Goal: Check status: Check status

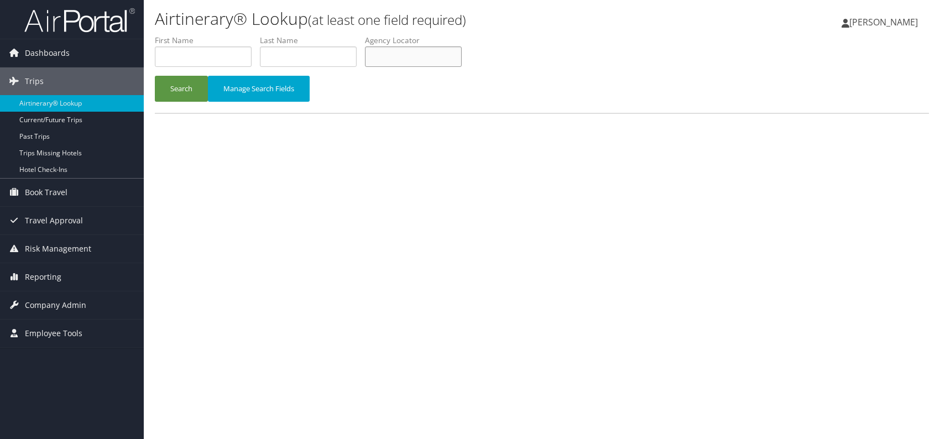
paste input "DUICPB"
type input "DUICPB"
click at [193, 93] on button "Search" at bounding box center [181, 89] width 53 height 26
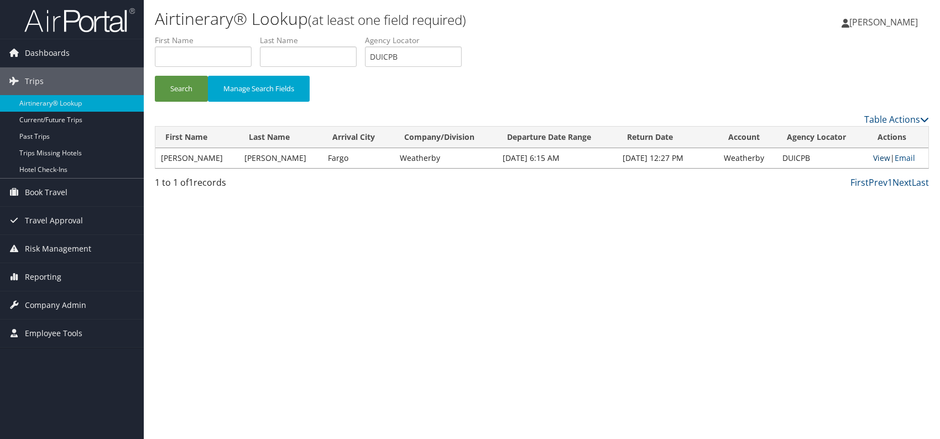
click at [873, 159] on link "View" at bounding box center [881, 158] width 17 height 11
drag, startPoint x: 404, startPoint y: 55, endPoint x: 374, endPoint y: 58, distance: 30.5
click at [374, 58] on input "DUICPB" at bounding box center [413, 56] width 97 height 20
click at [42, 280] on span "Reporting" at bounding box center [43, 277] width 36 height 28
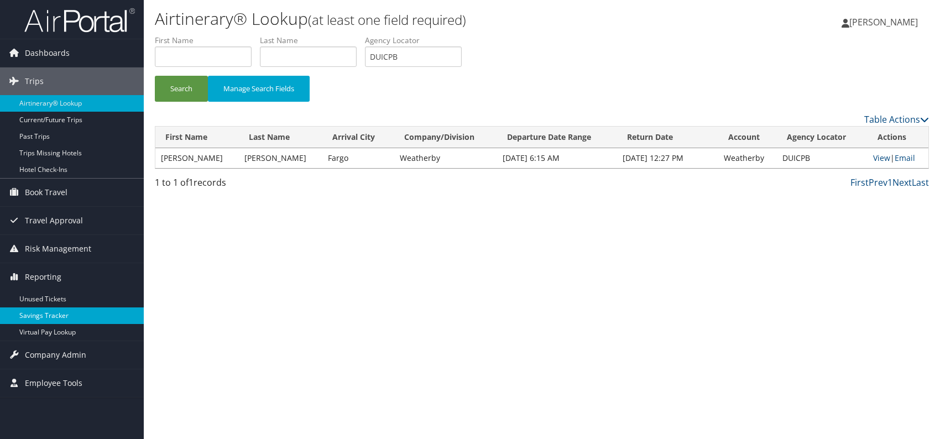
click at [43, 321] on link "Savings Tracker" at bounding box center [72, 315] width 144 height 17
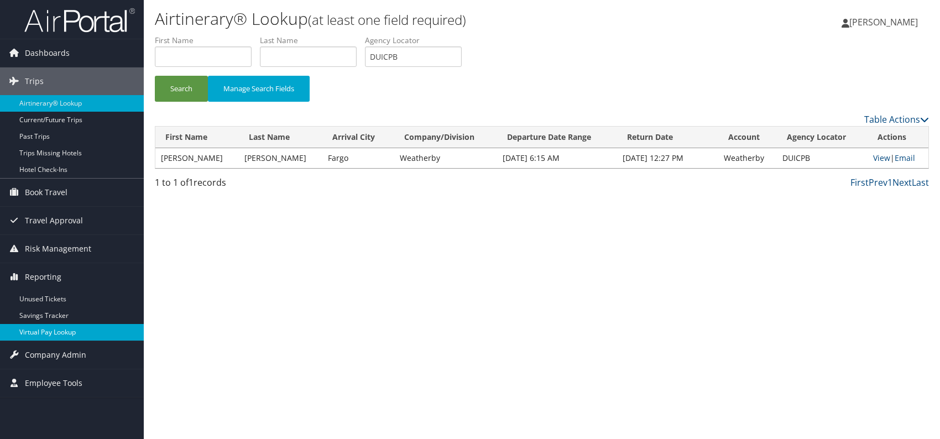
click at [42, 332] on link "Virtual Pay Lookup" at bounding box center [72, 332] width 144 height 17
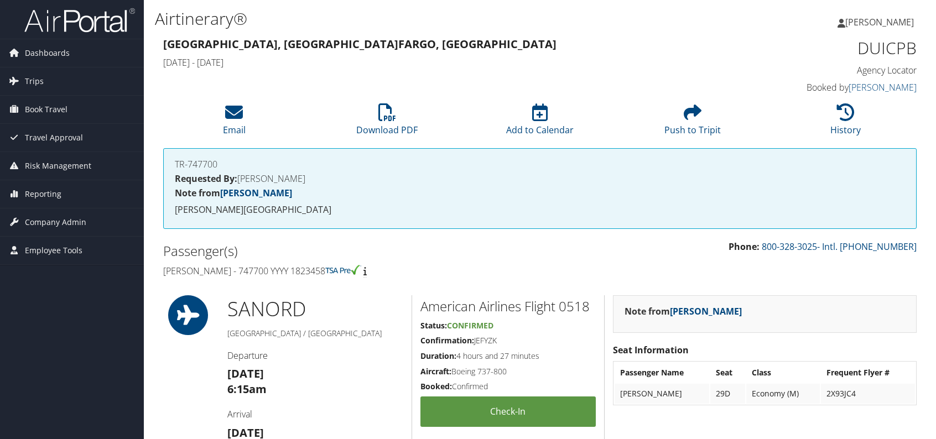
scroll to position [553, 0]
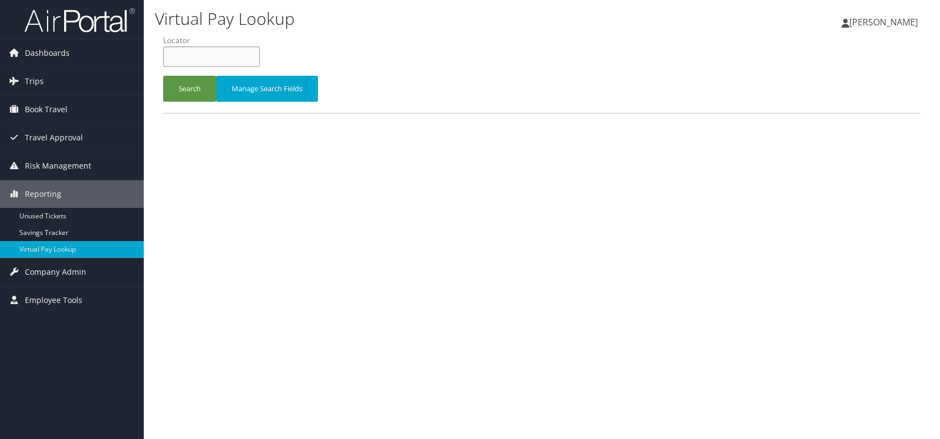
paste input "DUICPB"
type input "DUICPB"
click at [198, 91] on button "Search" at bounding box center [189, 89] width 53 height 26
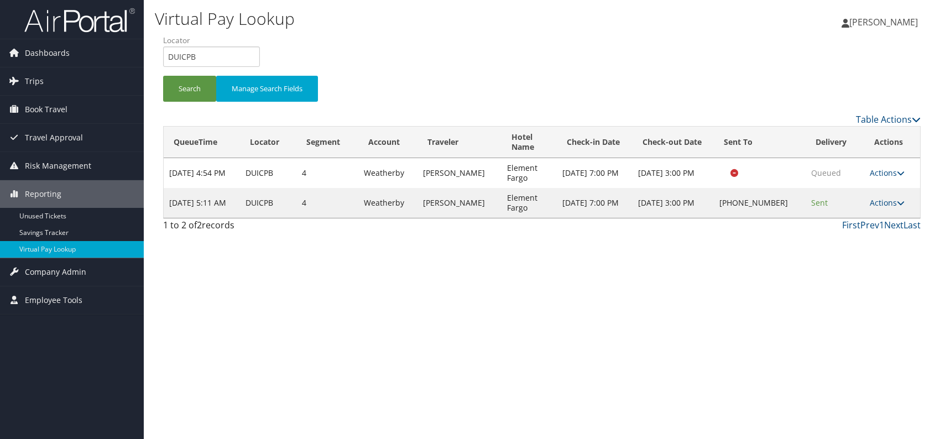
click at [881, 196] on td "Actions Resend Logs Delivery Information View Itinerary" at bounding box center [892, 203] width 56 height 30
drag, startPoint x: 878, startPoint y: 204, endPoint x: 868, endPoint y: 216, distance: 16.1
click at [877, 206] on link "Actions" at bounding box center [887, 202] width 35 height 11
click at [850, 237] on link "Logs" at bounding box center [853, 237] width 95 height 19
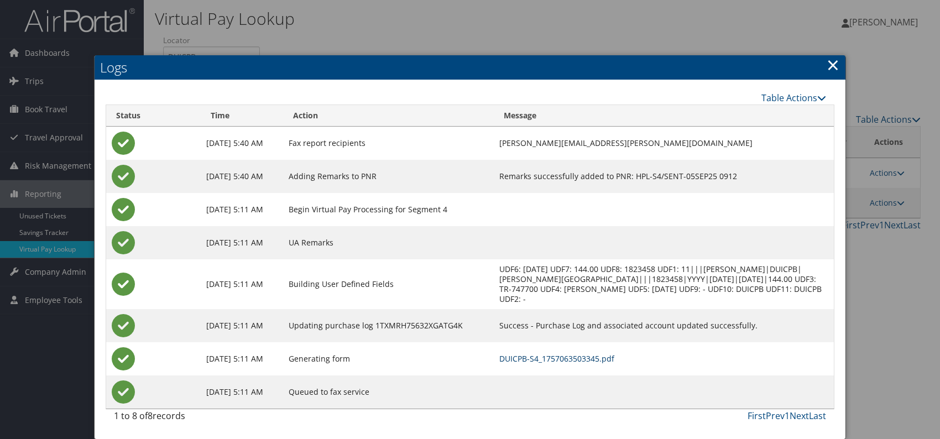
click at [566, 359] on link "DUICPB-S4_1757063503345.pdf" at bounding box center [556, 358] width 115 height 11
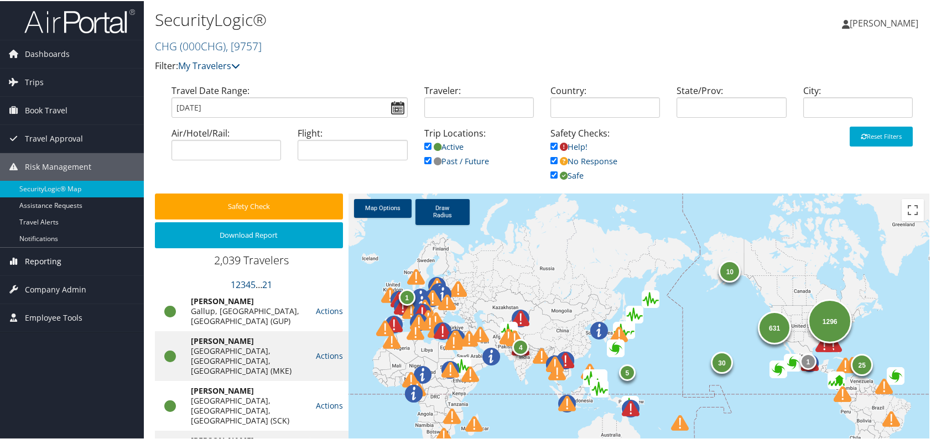
click at [43, 260] on span "Reporting" at bounding box center [43, 261] width 36 height 28
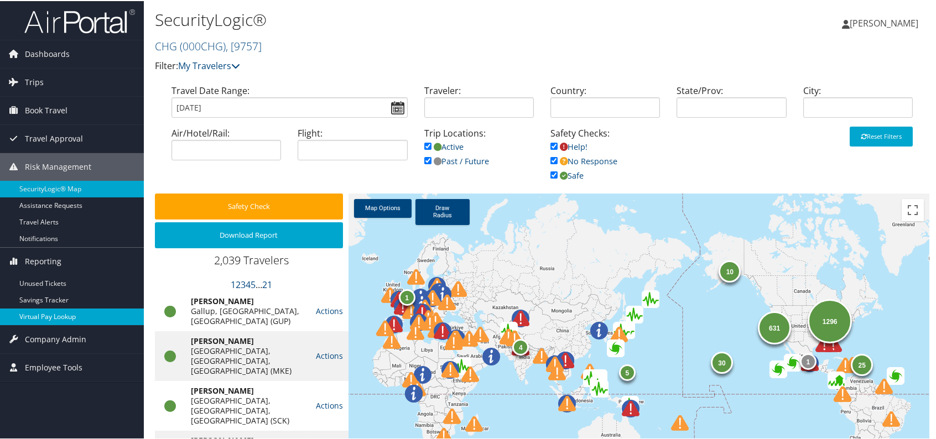
click at [51, 316] on link "Virtual Pay Lookup" at bounding box center [72, 315] width 144 height 17
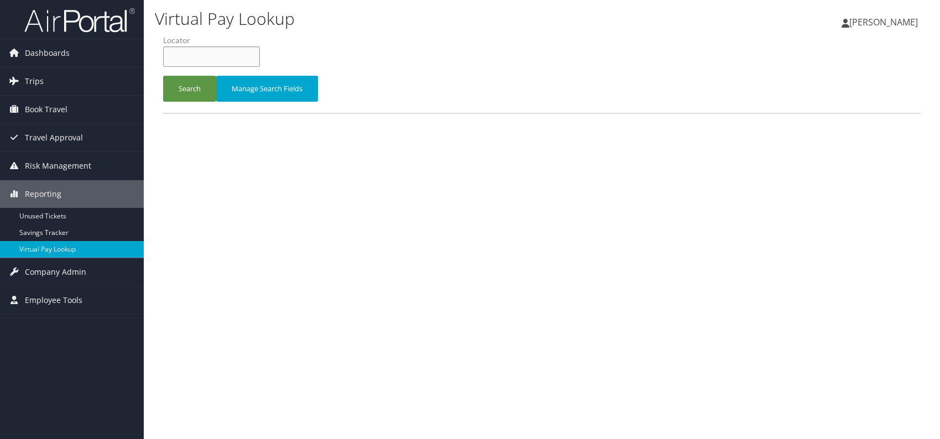
paste input "OOGHDV"
click at [189, 85] on button "Search" at bounding box center [189, 89] width 53 height 26
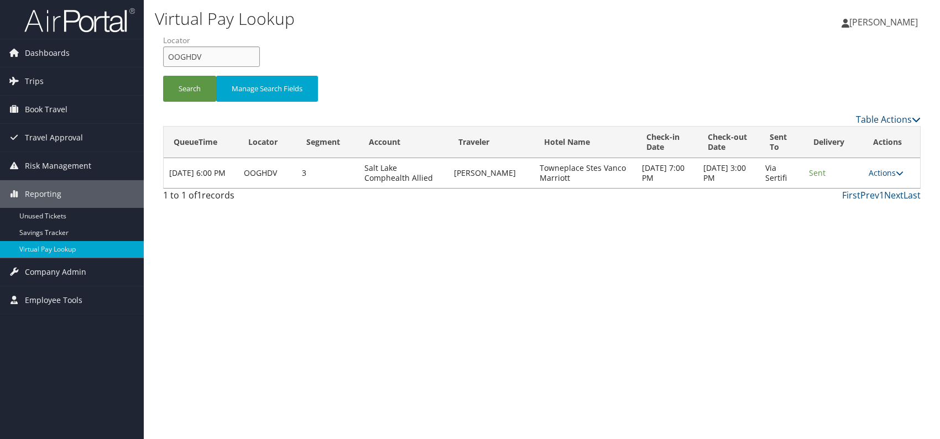
drag, startPoint x: 208, startPoint y: 55, endPoint x: 168, endPoint y: 56, distance: 39.8
click at [168, 56] on input "OOGHDV" at bounding box center [211, 56] width 97 height 20
paste input "HRHERD"
click at [194, 92] on button "Search" at bounding box center [189, 89] width 53 height 26
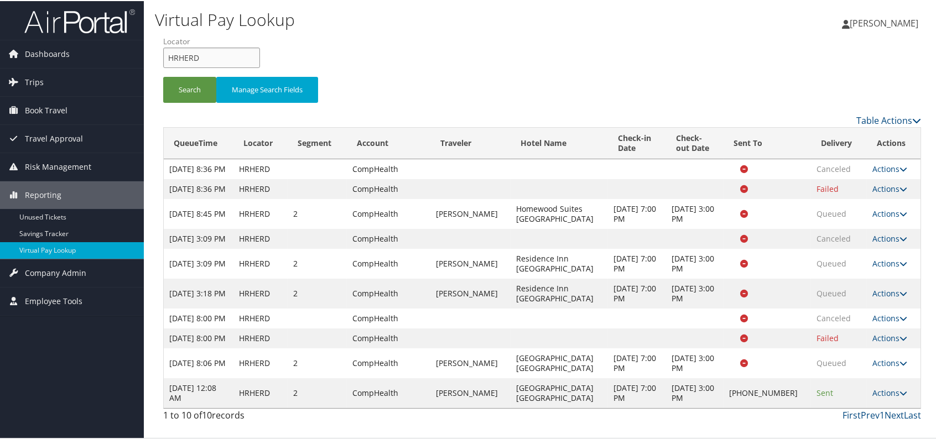
drag, startPoint x: 212, startPoint y: 9, endPoint x: 166, endPoint y: 7, distance: 45.9
click at [167, 3] on div "Virtual Pay Lookup Romina Kwock Romina Kwock My Settings Travel Agency Contacts…" at bounding box center [542, 219] width 796 height 439
paste input "SYSUXO"
click at [190, 92] on button "Search" at bounding box center [189, 89] width 53 height 26
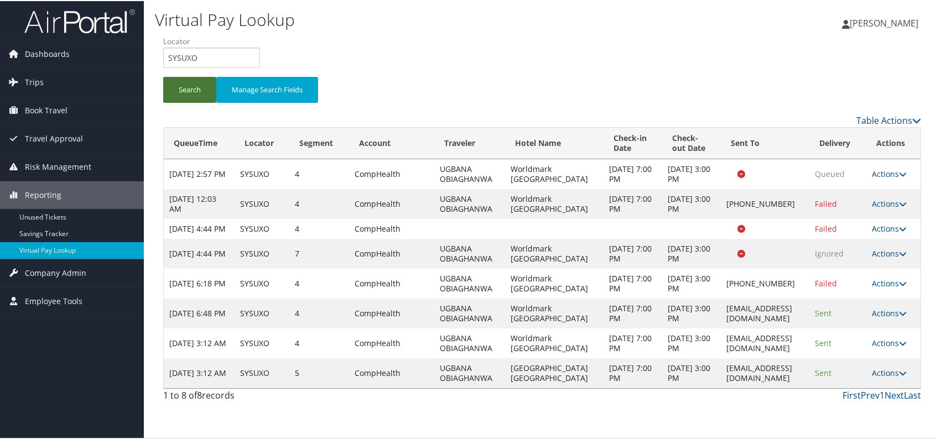
scroll to position [46, 0]
drag, startPoint x: 208, startPoint y: 11, endPoint x: 168, endPoint y: 11, distance: 40.4
click at [168, 46] on input "SYSUXO" at bounding box center [211, 56] width 97 height 20
paste input "CIFNRC"
click at [190, 76] on button "Search" at bounding box center [189, 89] width 53 height 26
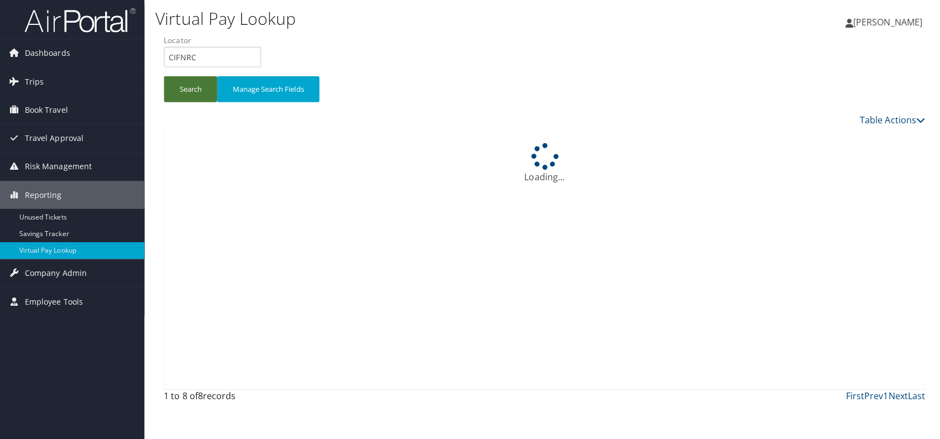
scroll to position [0, 0]
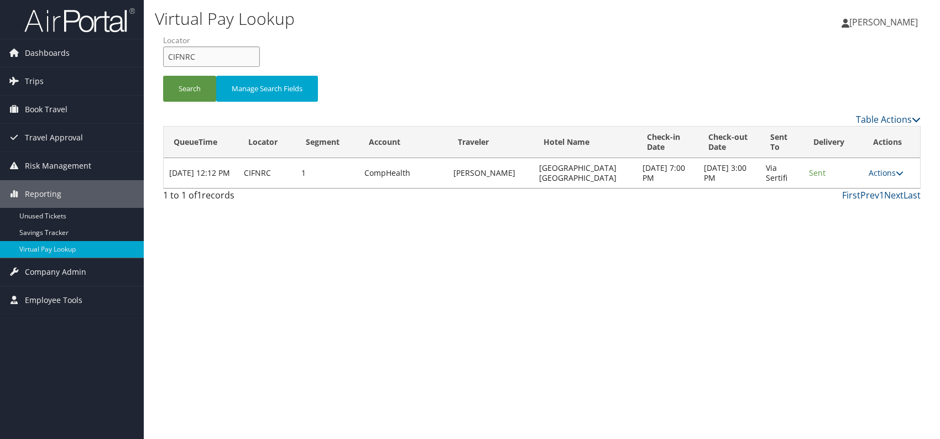
drag, startPoint x: 192, startPoint y: 58, endPoint x: 170, endPoint y: 58, distance: 22.7
click at [170, 58] on input "CIFNRC" at bounding box center [211, 56] width 97 height 20
paste input "ISFNPH"
click at [187, 56] on input "ISFNPH" at bounding box center [211, 56] width 97 height 20
click at [188, 85] on button "Search" at bounding box center [189, 89] width 53 height 26
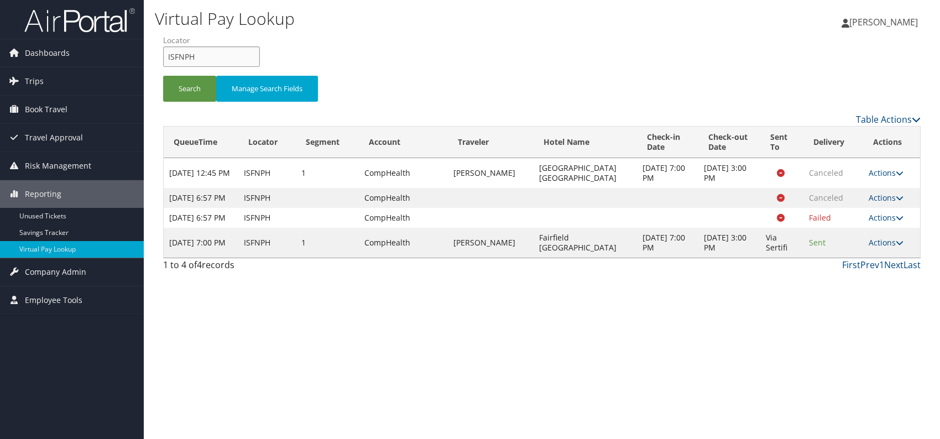
drag, startPoint x: 198, startPoint y: 55, endPoint x: 161, endPoint y: 56, distance: 36.5
click at [163, 56] on form "QueueTime Locator ISFNPH Segment Account Traveler Hotel Name Check-in Date Chec…" at bounding box center [542, 73] width 758 height 77
paste input "AAAAAA"
click at [187, 59] on input "AAAAAA" at bounding box center [211, 56] width 97 height 20
click at [187, 90] on button "Search" at bounding box center [189, 89] width 53 height 26
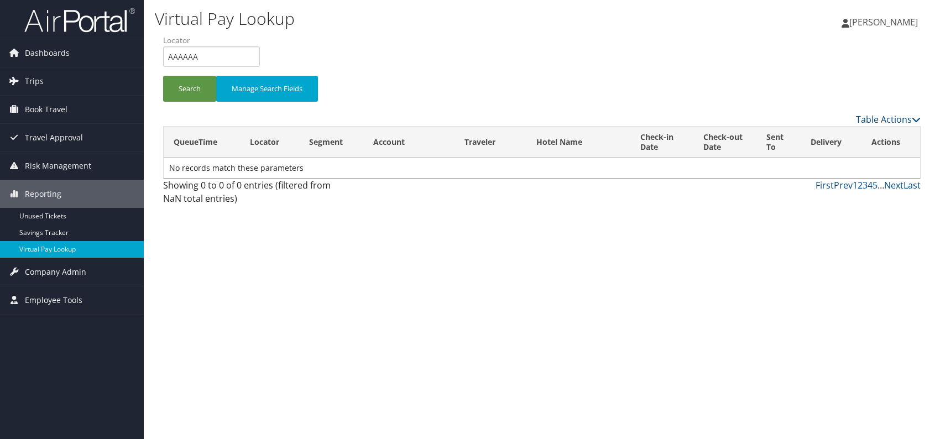
click at [646, 296] on div "Virtual Pay Lookup Romina Kwock Romina Kwock My Settings Travel Agency Contacts…" at bounding box center [542, 219] width 796 height 439
click at [196, 83] on button "Search" at bounding box center [189, 89] width 53 height 26
drag, startPoint x: 187, startPoint y: 56, endPoint x: 162, endPoint y: 56, distance: 24.9
click at [163, 56] on form "QueueTime Locator AAAAAA Segment Account Traveler Hotel Name Check-in Date Chec…" at bounding box center [542, 73] width 758 height 77
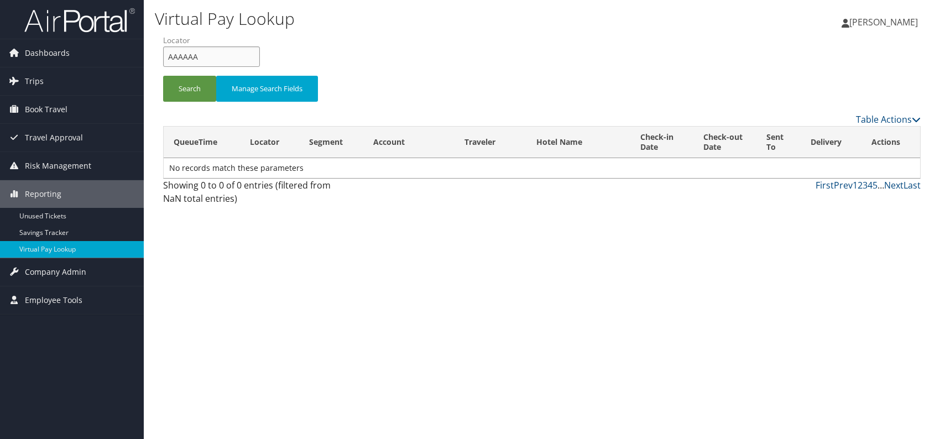
paste input "OLDKLT"
click at [186, 59] on input "OLDKLT" at bounding box center [211, 56] width 97 height 20
click at [184, 91] on button "Search" at bounding box center [189, 89] width 53 height 26
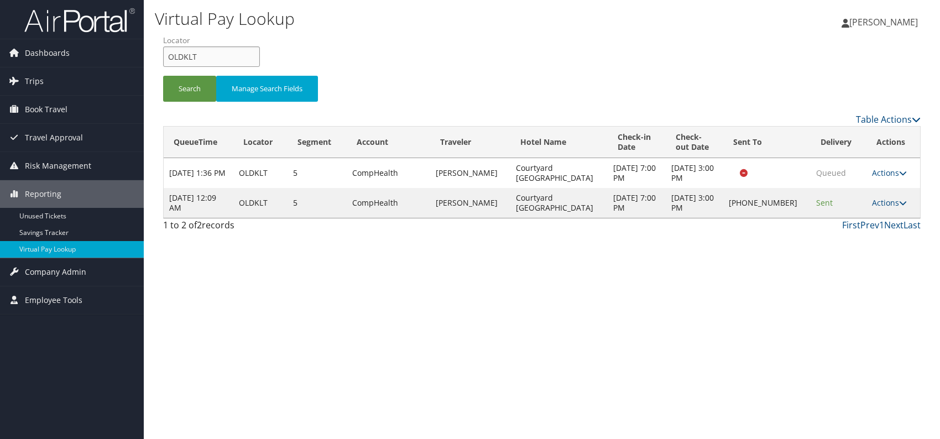
drag, startPoint x: 205, startPoint y: 59, endPoint x: 166, endPoint y: 56, distance: 38.8
click at [166, 56] on input "OLDKLT" at bounding box center [211, 56] width 97 height 20
paste input "MLLZFS"
click at [184, 91] on button "Search" at bounding box center [189, 89] width 53 height 26
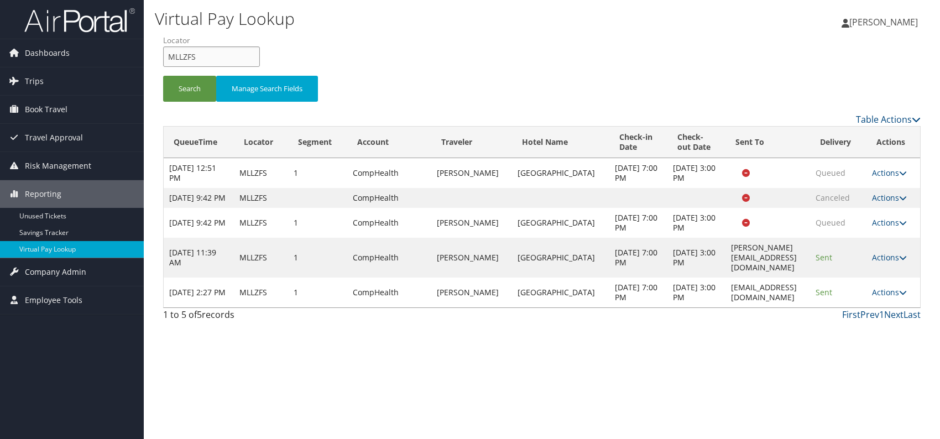
drag, startPoint x: 197, startPoint y: 52, endPoint x: 171, endPoint y: 52, distance: 26.5
click at [167, 53] on input "MLLZFS" at bounding box center [211, 56] width 97 height 20
paste input "FQWUCH"
click at [187, 56] on input "FQWUCH" at bounding box center [211, 56] width 97 height 20
click at [191, 84] on button "Search" at bounding box center [189, 89] width 53 height 26
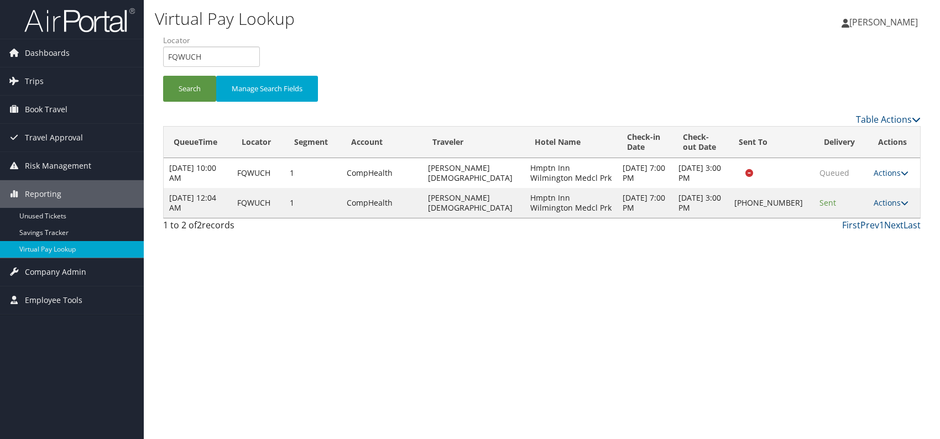
drag, startPoint x: 697, startPoint y: 261, endPoint x: 716, endPoint y: 262, distance: 18.8
click at [704, 263] on div "Virtual Pay Lookup Romina Kwock Romina Kwock My Settings Travel Agency Contacts…" at bounding box center [542, 219] width 796 height 439
drag, startPoint x: 182, startPoint y: 58, endPoint x: 161, endPoint y: 56, distance: 21.6
click at [163, 56] on form "QueueTime Locator FQWUCH Segment Account Traveler Hotel Name Check-in Date Chec…" at bounding box center [542, 73] width 758 height 77
paste input "CBWFVG"
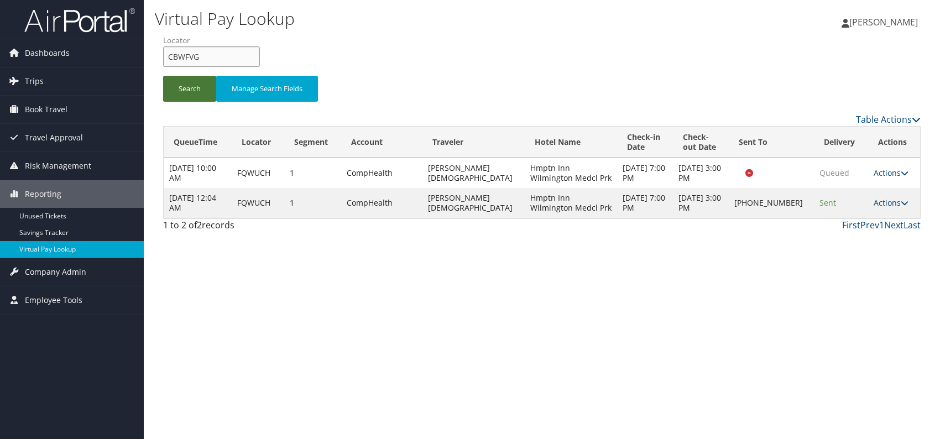
type input "CBWFVG"
click at [190, 90] on button "Search" at bounding box center [189, 89] width 53 height 26
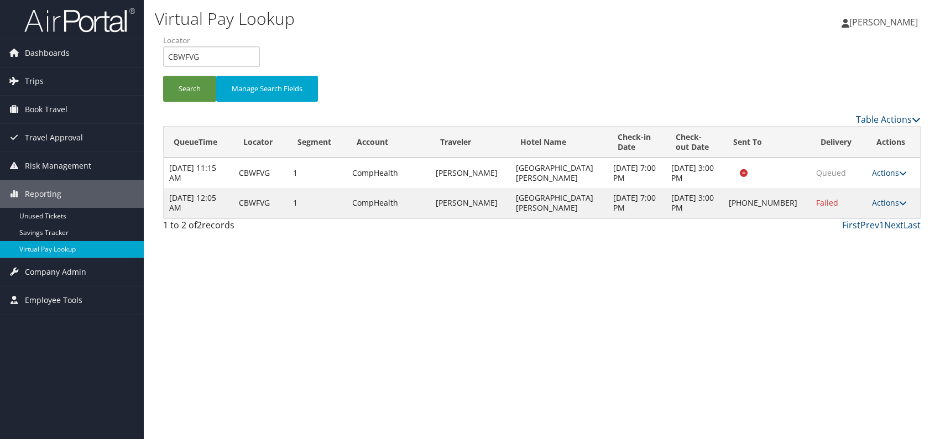
click at [689, 333] on div "Virtual Pay Lookup Romina Kwock Romina Kwock My Settings Travel Agency Contacts…" at bounding box center [542, 219] width 796 height 439
click at [904, 209] on td "Actions Resend Logs Delivery Information View Itinerary" at bounding box center [893, 203] width 54 height 30
click at [899, 206] on icon at bounding box center [903, 203] width 8 height 8
click at [839, 244] on link "Logs" at bounding box center [853, 242] width 95 height 19
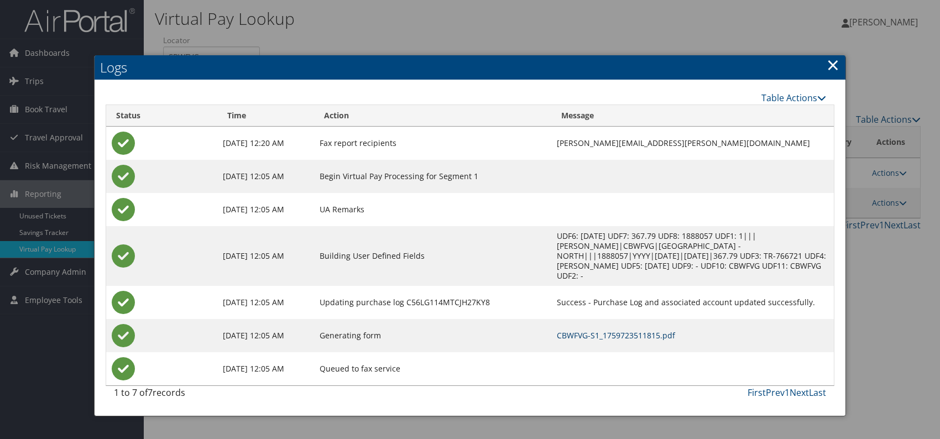
click at [564, 330] on link "CBWFVG-S1_1759723511815.pdf" at bounding box center [616, 335] width 118 height 11
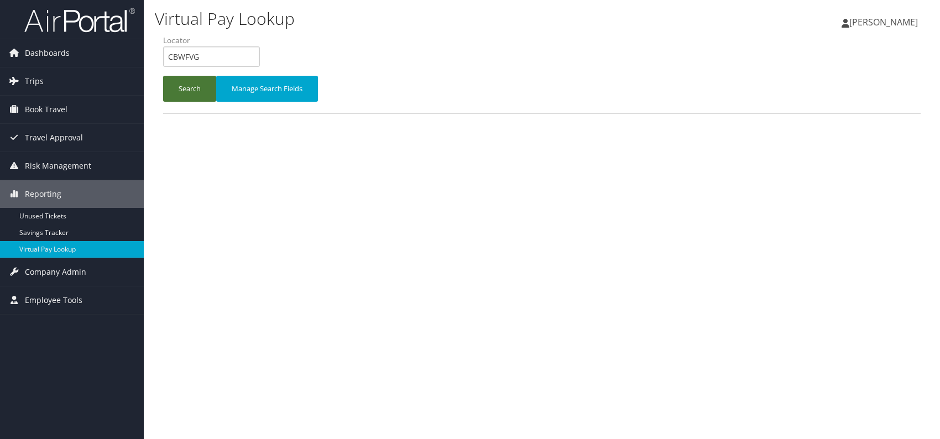
click at [180, 82] on button "Search" at bounding box center [189, 89] width 53 height 26
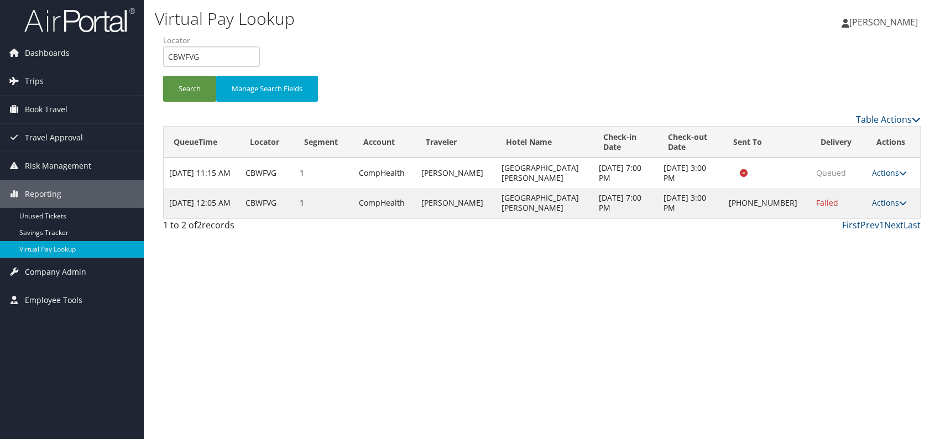
drag, startPoint x: 888, startPoint y: 204, endPoint x: 859, endPoint y: 215, distance: 30.8
click at [887, 204] on link "Actions" at bounding box center [889, 202] width 35 height 11
click at [835, 220] on link "Resend" at bounding box center [853, 218] width 95 height 19
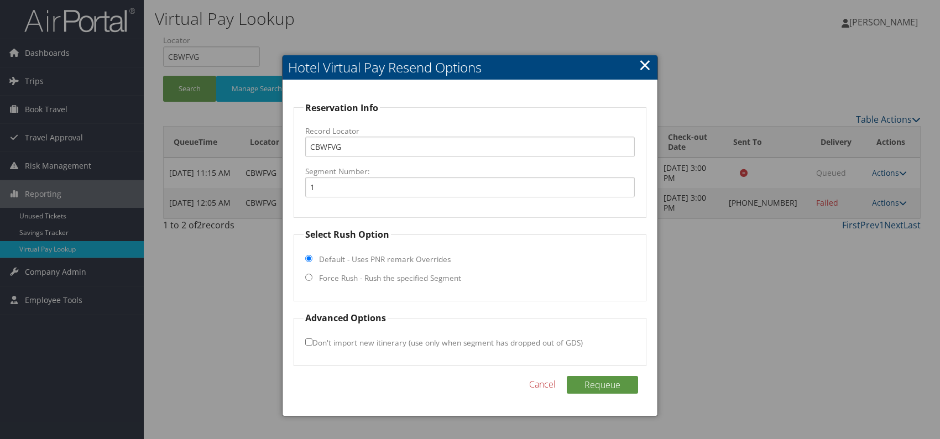
drag, startPoint x: 310, startPoint y: 276, endPoint x: 316, endPoint y: 290, distance: 14.4
click at [310, 277] on input "Force Rush - Rush the specified Segment" at bounding box center [308, 277] width 7 height 7
radio input "true"
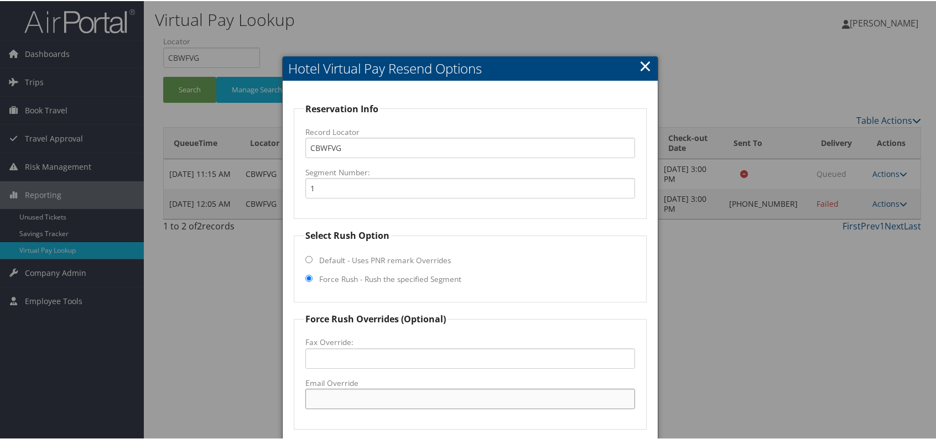
paste input "CHIOH-Front_Office_Supervisor-Manager @[DOMAIN_NAME]"
click at [460, 398] on input "CHIOH-Front_Office_Supervisor-Manager @[DOMAIN_NAME]" at bounding box center [470, 398] width 330 height 20
drag, startPoint x: 521, startPoint y: 398, endPoint x: 310, endPoint y: 396, distance: 211.8
click at [310, 396] on input "[EMAIL_ADDRESS][DOMAIN_NAME]" at bounding box center [470, 398] width 330 height 20
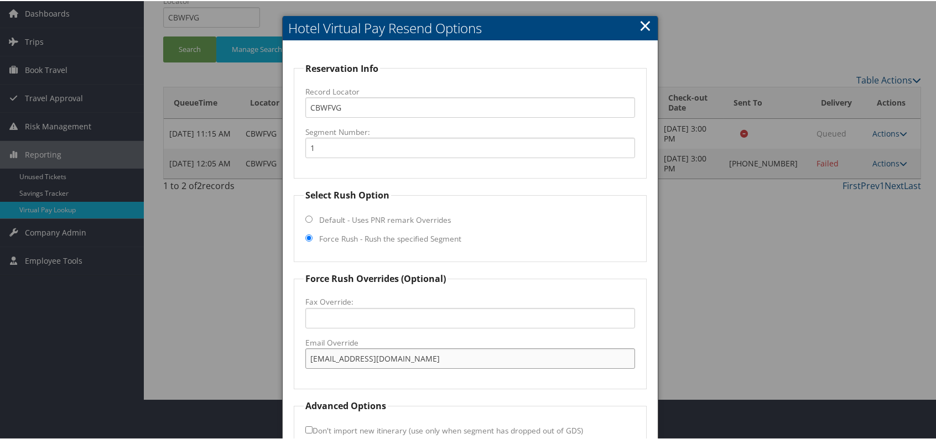
scroll to position [103, 0]
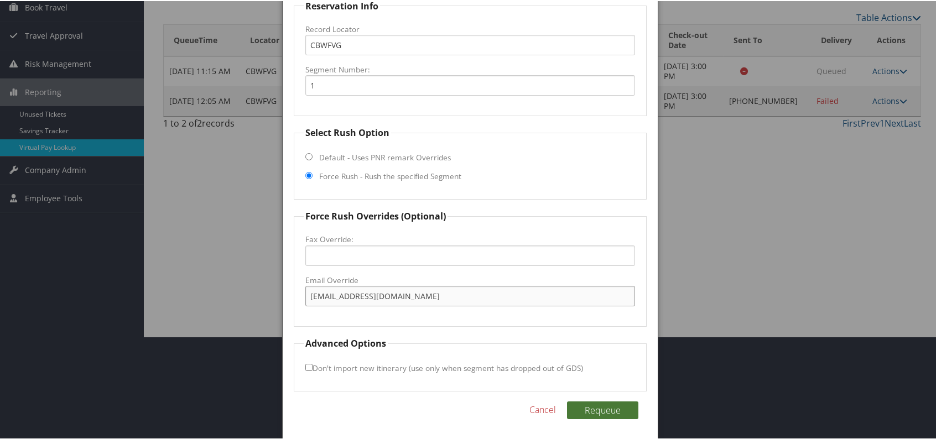
type input "[EMAIL_ADDRESS][DOMAIN_NAME]"
click at [598, 411] on button "Requeue" at bounding box center [602, 409] width 71 height 18
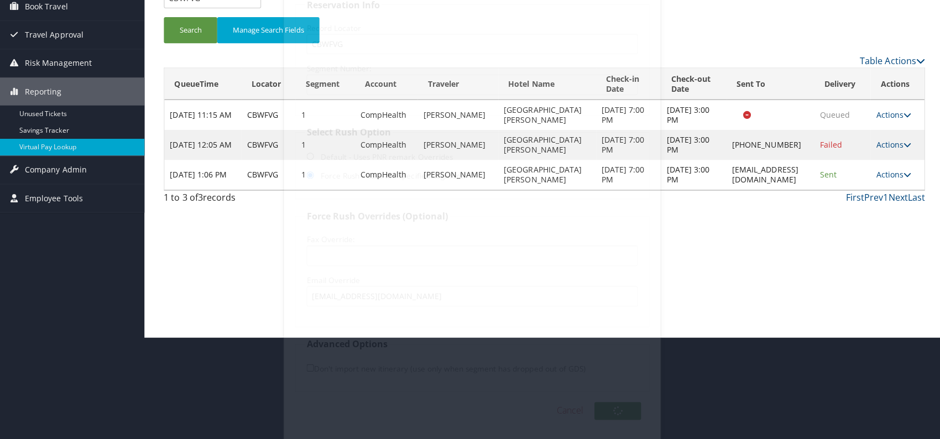
scroll to position [0, 0]
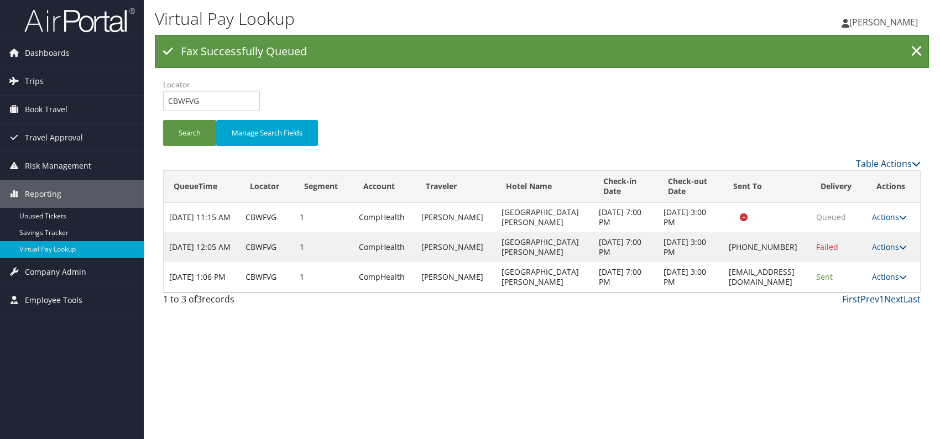
click at [776, 311] on div "1 to 3 of 3 records First Prev 1 Next Last" at bounding box center [542, 302] width 774 height 19
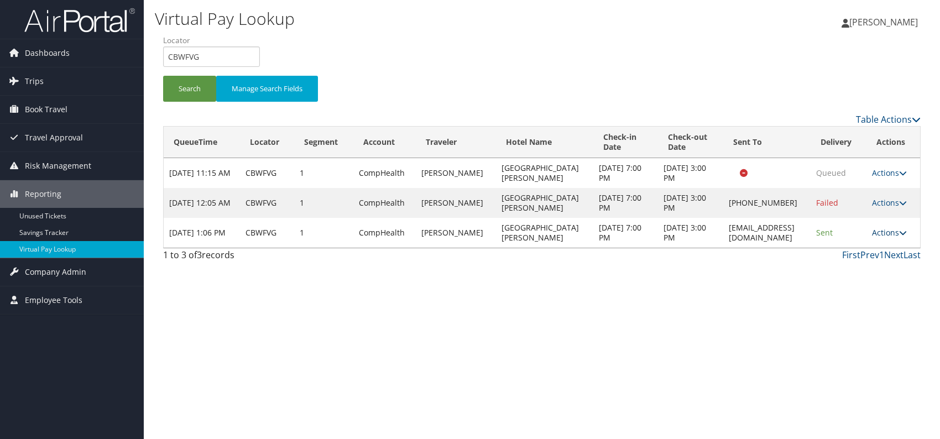
click at [895, 238] on link "Actions" at bounding box center [889, 232] width 35 height 11
click at [850, 268] on link "Logs" at bounding box center [870, 272] width 70 height 19
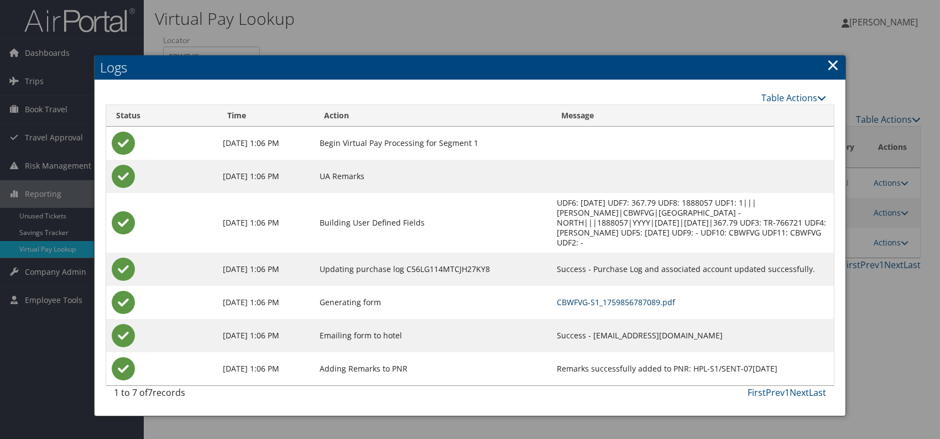
click at [649, 297] on link "CBWFVG-S1_1759856787089.pdf" at bounding box center [616, 302] width 118 height 11
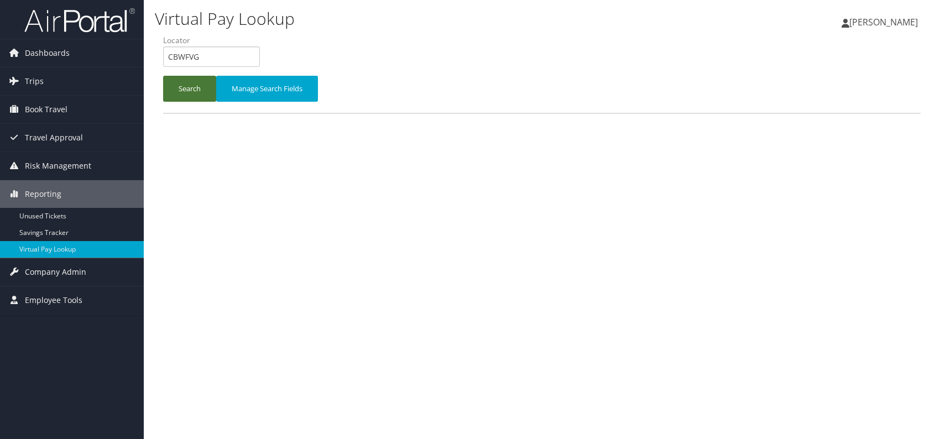
click at [191, 83] on button "Search" at bounding box center [189, 89] width 53 height 26
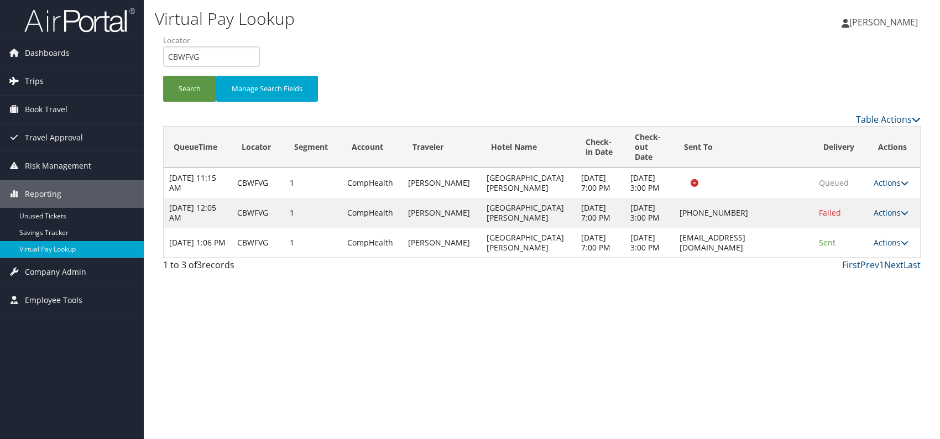
click at [45, 82] on link "Trips" at bounding box center [72, 81] width 144 height 28
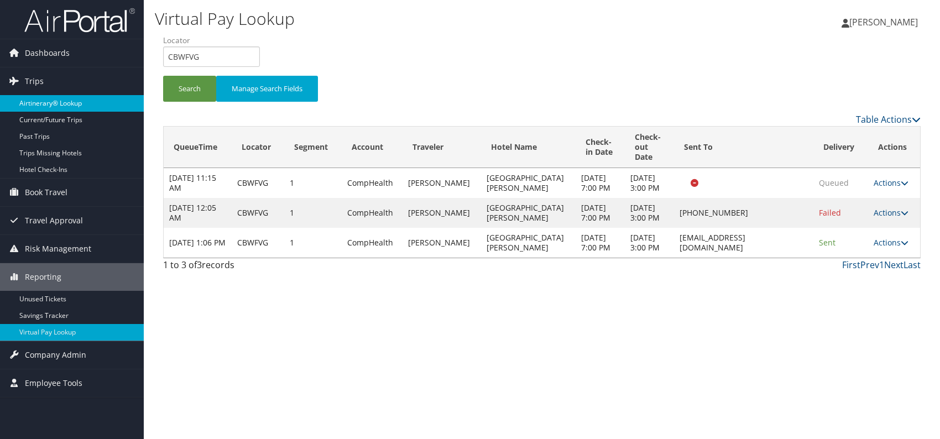
click at [65, 104] on link "Airtinerary® Lookup" at bounding box center [72, 103] width 144 height 17
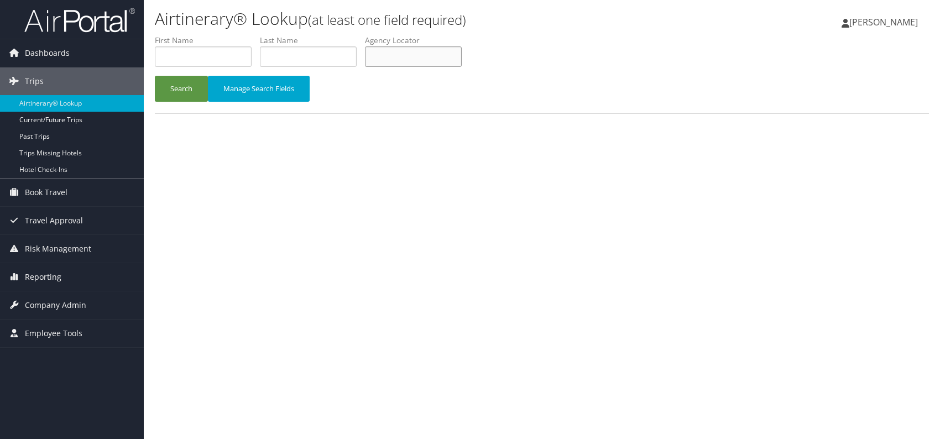
paste input "ORLAUK"
type input "ORLAUK"
click at [186, 81] on button "Search" at bounding box center [181, 89] width 53 height 26
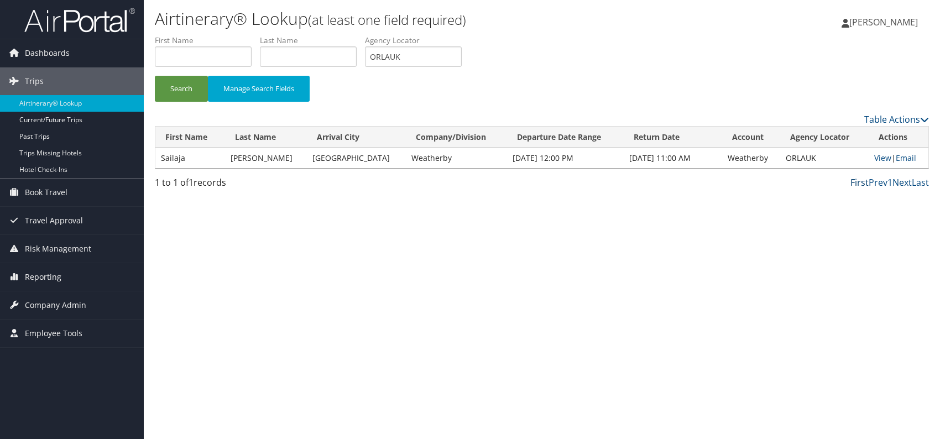
click at [866, 179] on link "First" at bounding box center [859, 182] width 18 height 12
click at [876, 155] on link "View" at bounding box center [882, 158] width 17 height 11
drag, startPoint x: 411, startPoint y: 52, endPoint x: 374, endPoint y: 52, distance: 37.6
click at [366, 35] on ul "First Name Last Name Departure City Arrival City Company/Division Airport/City …" at bounding box center [542, 35] width 774 height 0
click at [45, 279] on span "Reporting" at bounding box center [43, 277] width 36 height 28
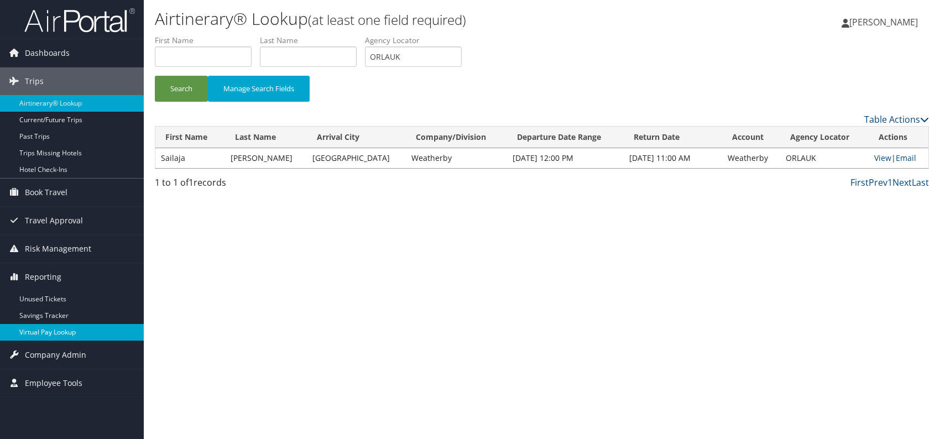
click at [81, 326] on link "Virtual Pay Lookup" at bounding box center [72, 332] width 144 height 17
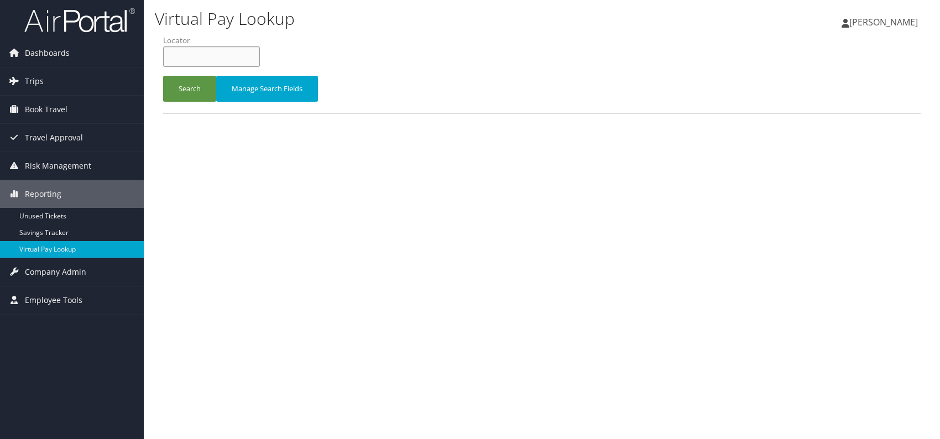
paste input "ORLAUK"
type input "ORLAUK"
click at [195, 91] on button "Search" at bounding box center [189, 89] width 53 height 26
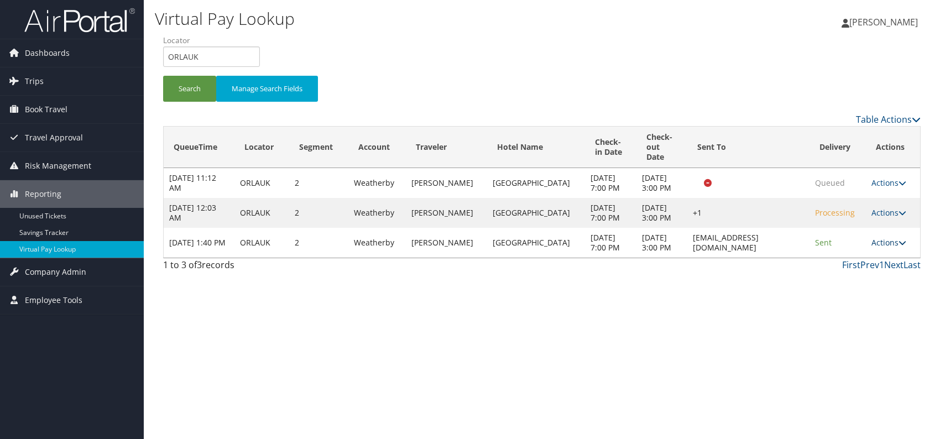
click at [893, 248] on link "Actions" at bounding box center [888, 242] width 35 height 11
click at [863, 300] on link "Logs" at bounding box center [869, 302] width 70 height 19
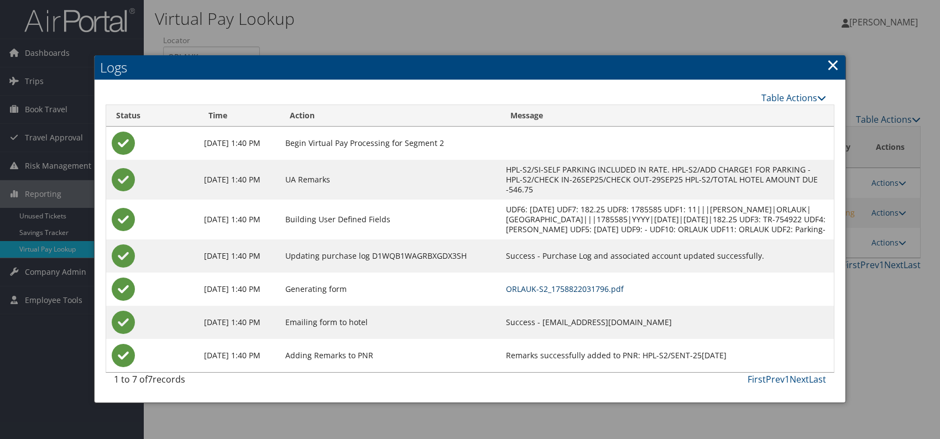
click at [619, 294] on link "ORLAUK-S2_1758822031796.pdf" at bounding box center [565, 289] width 118 height 11
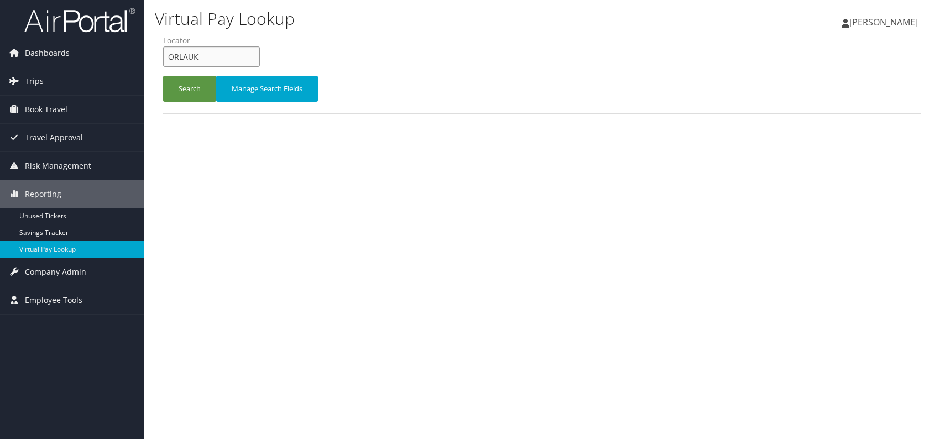
drag, startPoint x: 202, startPoint y: 60, endPoint x: 167, endPoint y: 60, distance: 34.8
click at [167, 60] on input "ORLAUK" at bounding box center [211, 56] width 97 height 20
paste input "JASTBY"
type input "JASTBY"
click at [185, 83] on button "Search" at bounding box center [189, 89] width 53 height 26
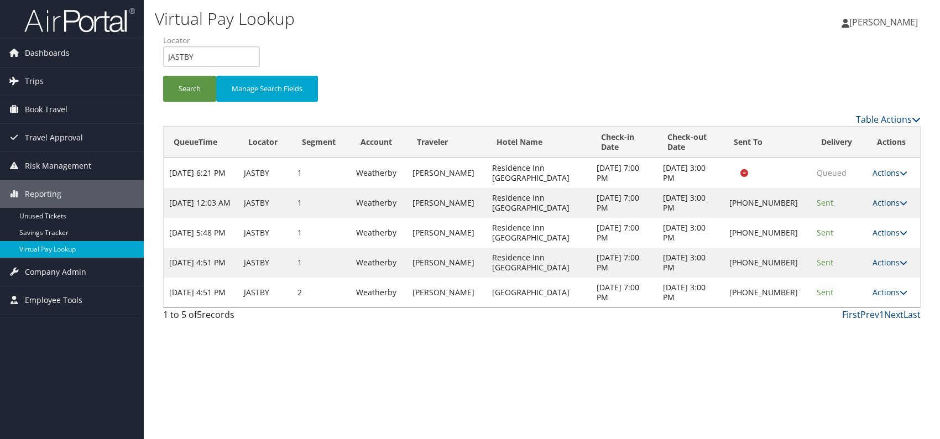
click at [537, 349] on div "Virtual Pay Lookup Romina Kwock Romina Kwock My Settings Travel Agency Contacts…" at bounding box center [542, 219] width 796 height 439
click at [900, 294] on icon at bounding box center [904, 293] width 8 height 8
click at [828, 337] on link "Delivery Information" at bounding box center [853, 345] width 95 height 19
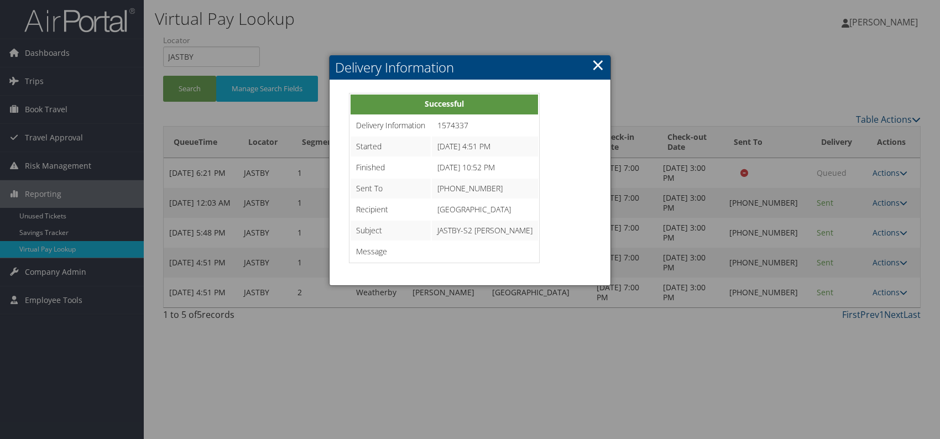
click at [600, 64] on link "×" at bounding box center [598, 65] width 13 height 22
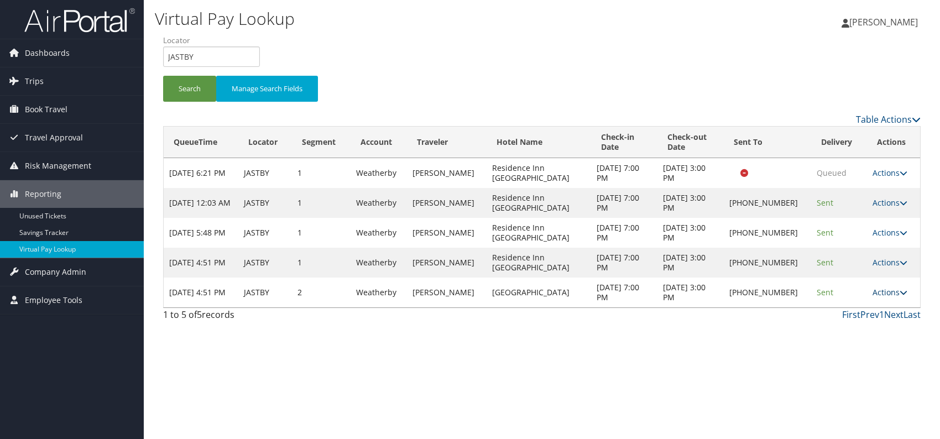
click at [889, 291] on link "Actions" at bounding box center [890, 292] width 35 height 11
click at [843, 326] on link "Logs" at bounding box center [853, 326] width 95 height 19
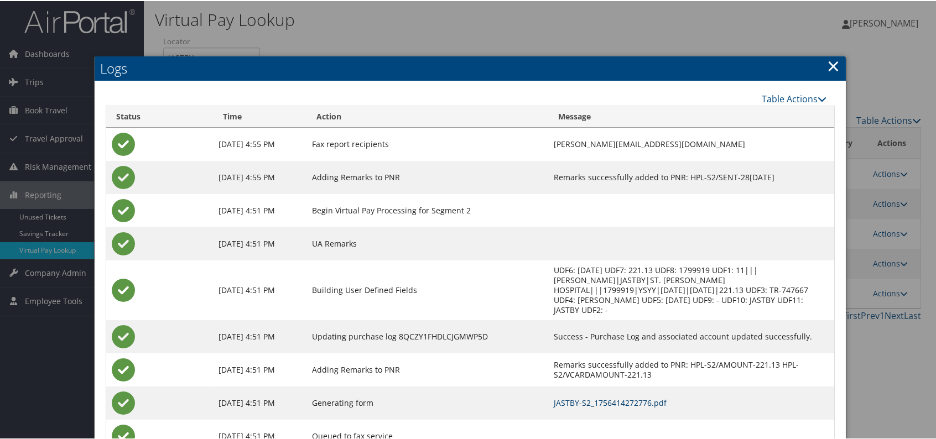
click at [599, 396] on link "JASTBY-S2_1756414272776.pdf" at bounding box center [610, 401] width 113 height 11
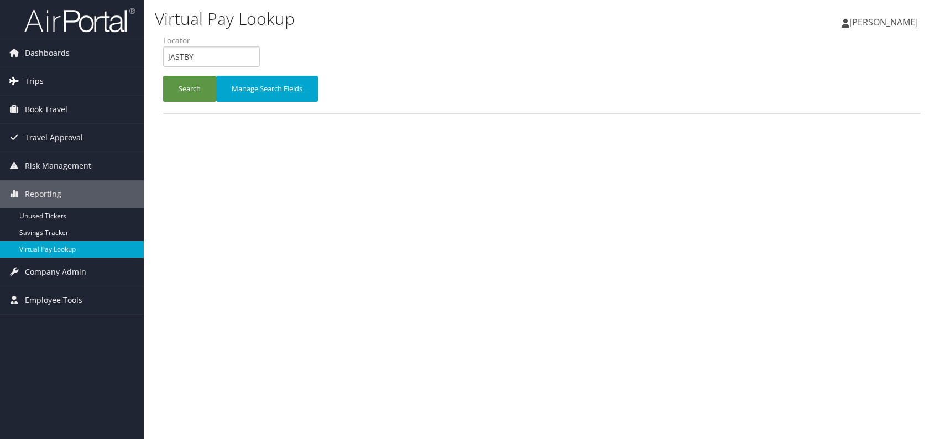
click at [37, 77] on span "Trips" at bounding box center [34, 81] width 19 height 28
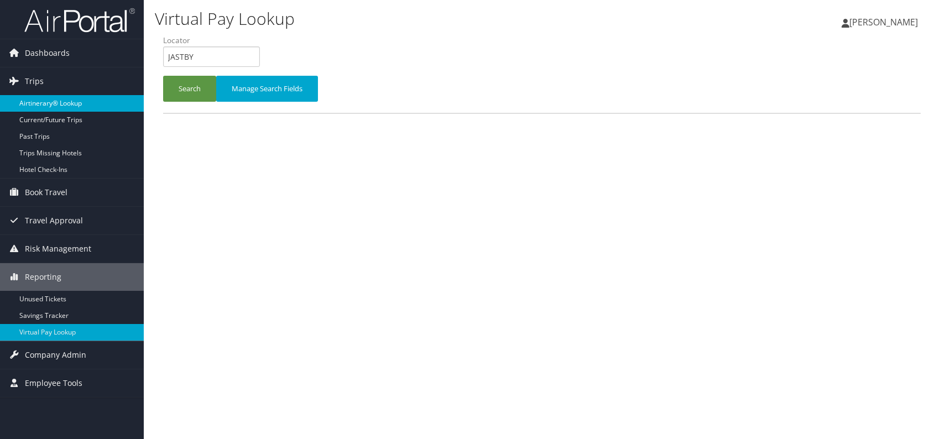
click at [76, 102] on link "Airtinerary® Lookup" at bounding box center [72, 103] width 144 height 17
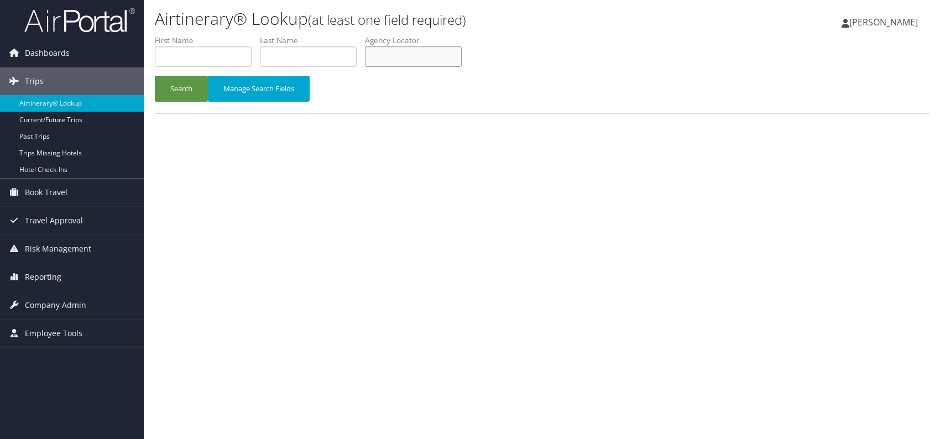
paste input "YVXKZE"
type input "YVXKZE"
click at [178, 86] on button "Search" at bounding box center [181, 89] width 53 height 26
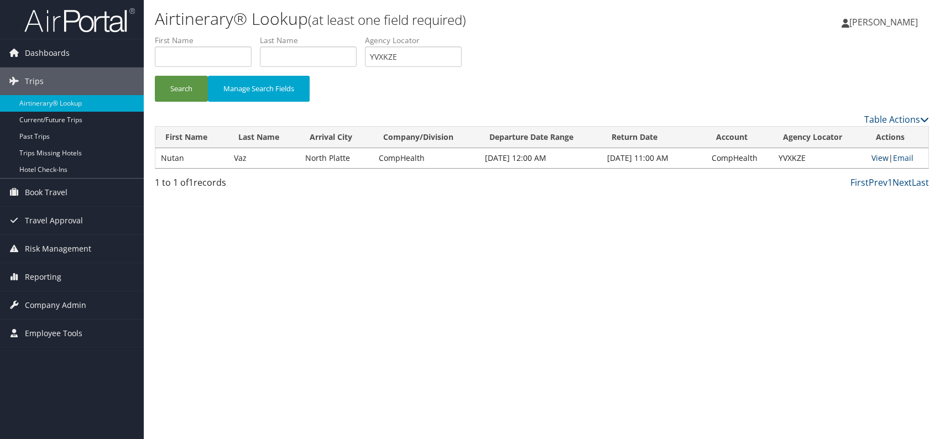
click at [878, 158] on link "View" at bounding box center [879, 158] width 17 height 11
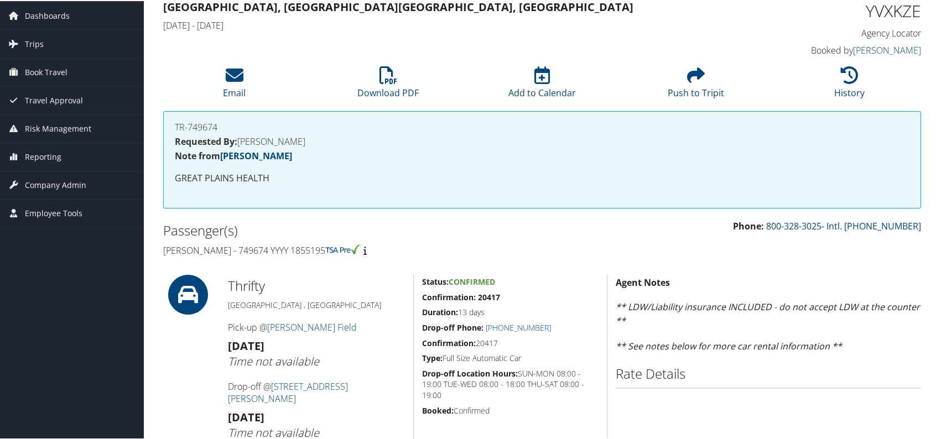
scroll to position [55, 0]
